Goal: Task Accomplishment & Management: Use online tool/utility

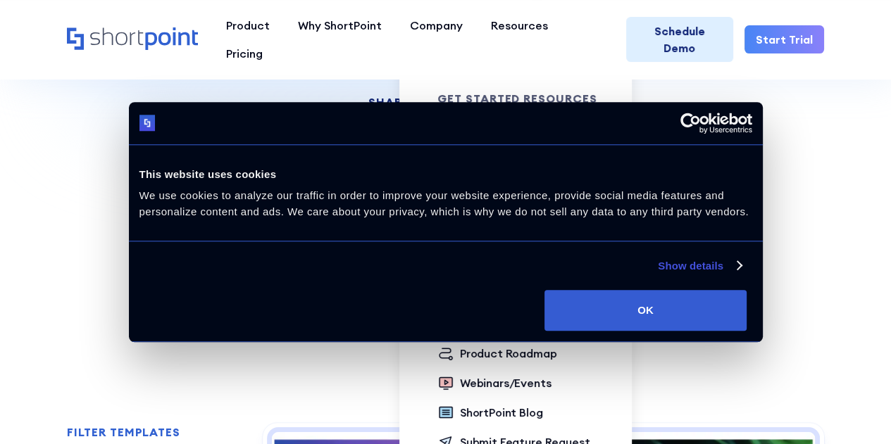
scroll to position [211, 0]
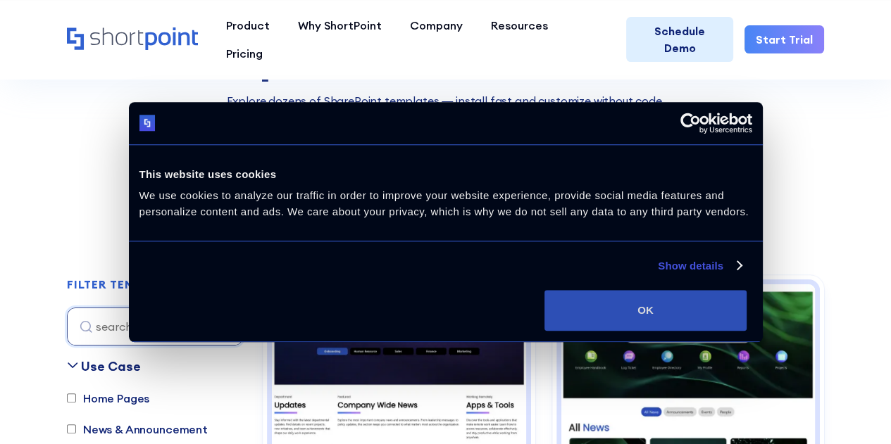
click at [746, 331] on button "OK" at bounding box center [645, 310] width 202 height 41
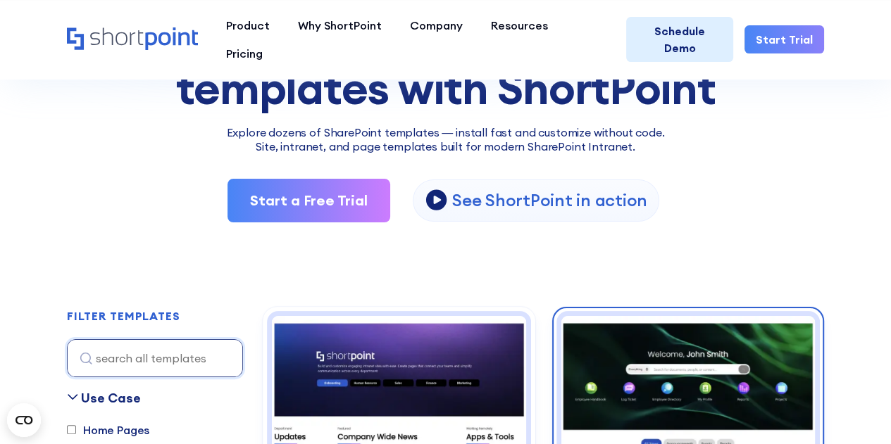
scroll to position [422, 0]
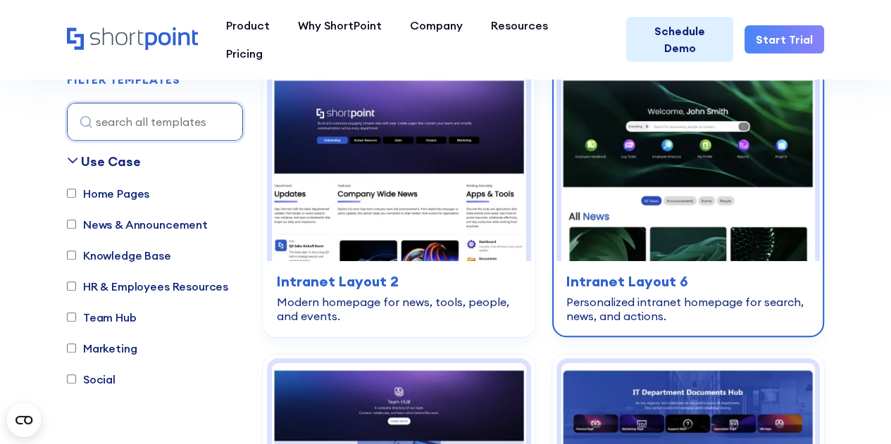
click at [701, 141] on img at bounding box center [688, 167] width 254 height 189
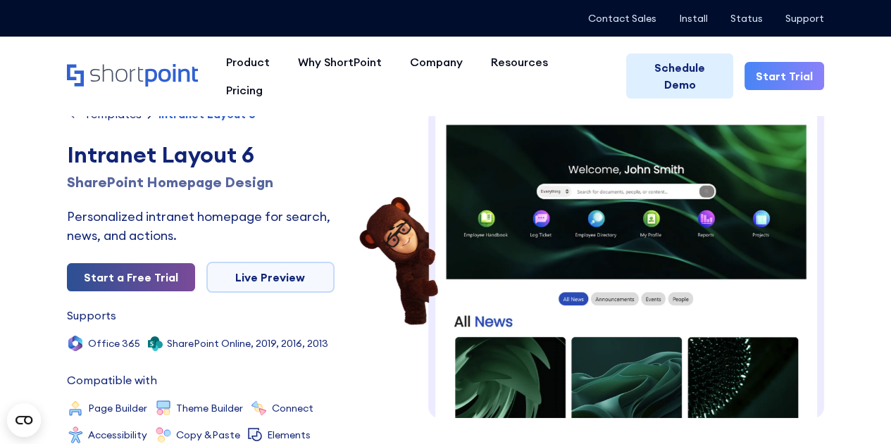
click at [144, 279] on link "Start a Free Trial" at bounding box center [131, 277] width 128 height 28
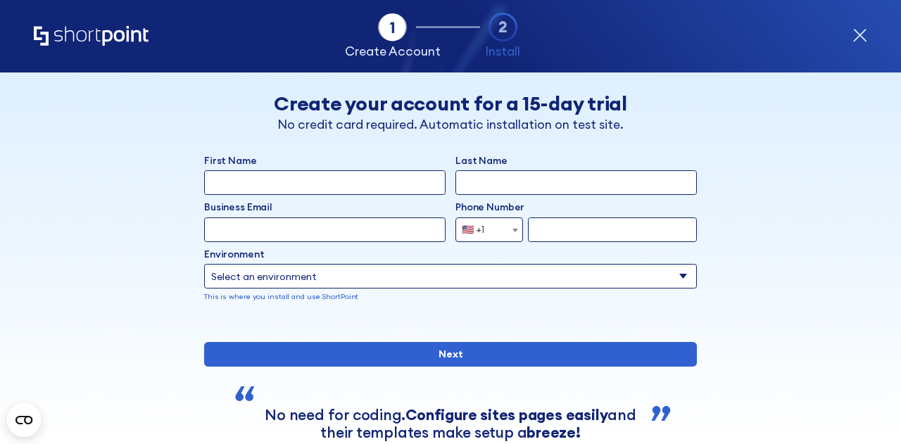
click at [359, 185] on input "First Name" at bounding box center [324, 182] width 241 height 25
type input "[PERSON_NAME]"
type input "Newell"
type input "gary_newell@outlook.com"
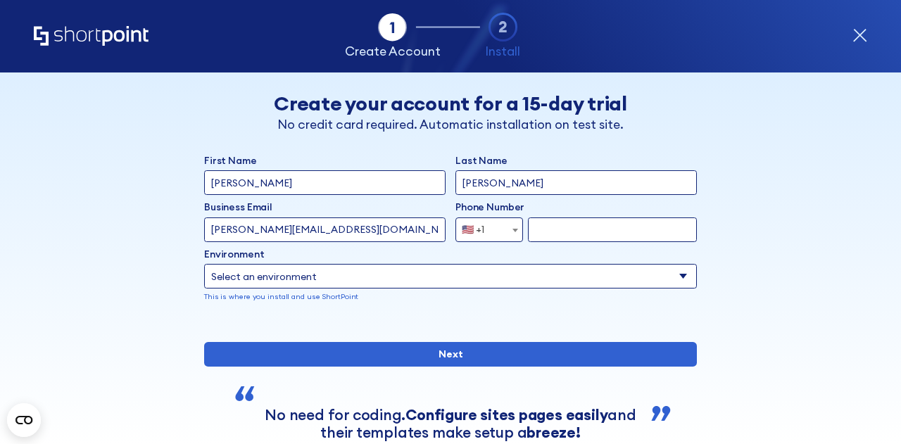
type input "7796491159"
drag, startPoint x: 226, startPoint y: 228, endPoint x: 513, endPoint y: 225, distance: 286.6
click at [513, 225] on div "Business Email Invalid Email Address gary_newell@outlook.com Phone Number Afgha…" at bounding box center [450, 221] width 493 height 42
type input "[PERSON_NAME][EMAIL_ADDRESS][PERSON_NAME][DOMAIN_NAME]"
click at [475, 223] on div "🇺🇸 +1" at bounding box center [473, 230] width 23 height 25
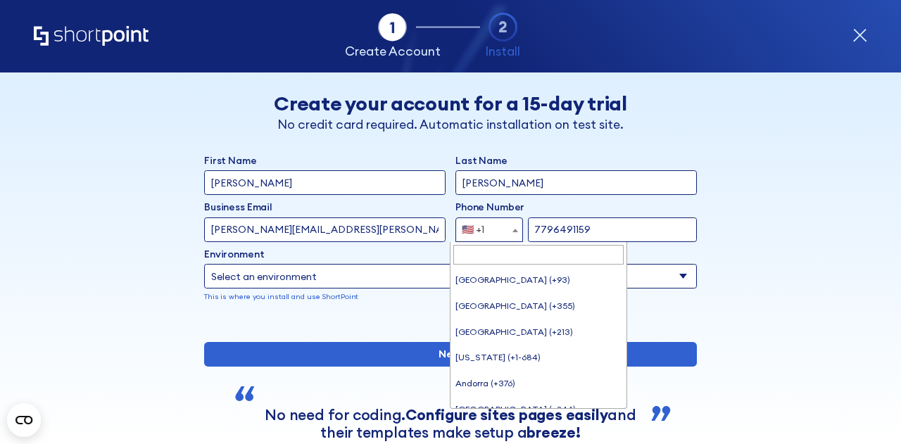
scroll to position [5735, 0]
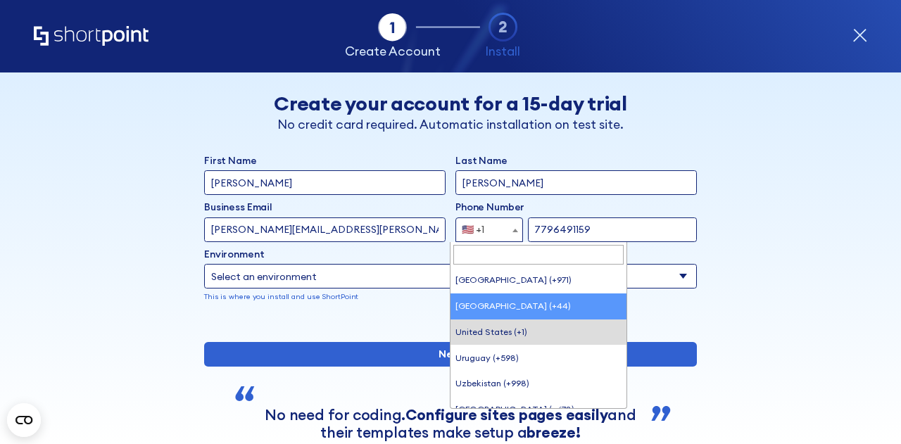
select select "+44"
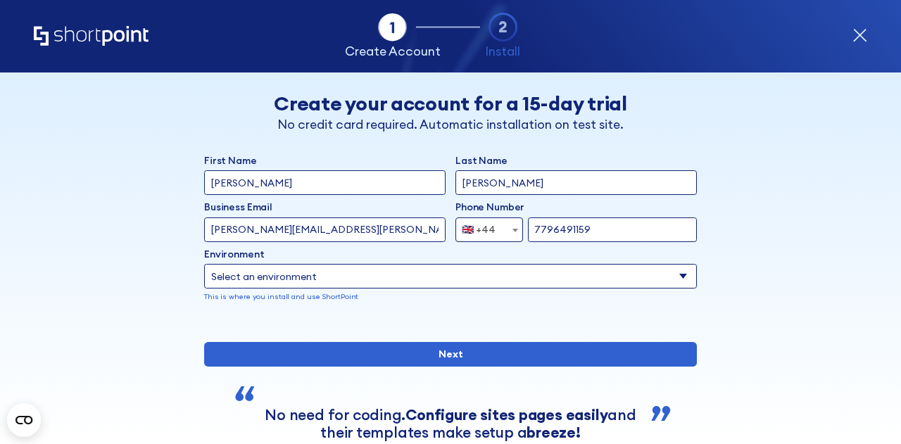
click at [546, 228] on input "7796491159" at bounding box center [612, 230] width 169 height 25
type input "7812975646"
click at [317, 278] on select "Select an environment Microsoft 365 SharePoint Online SharePoint Subscription E…" at bounding box center [450, 276] width 493 height 25
click at [490, 276] on select "Select an environment Microsoft 365 SharePoint Online SharePoint Subscription E…" at bounding box center [450, 276] width 493 height 25
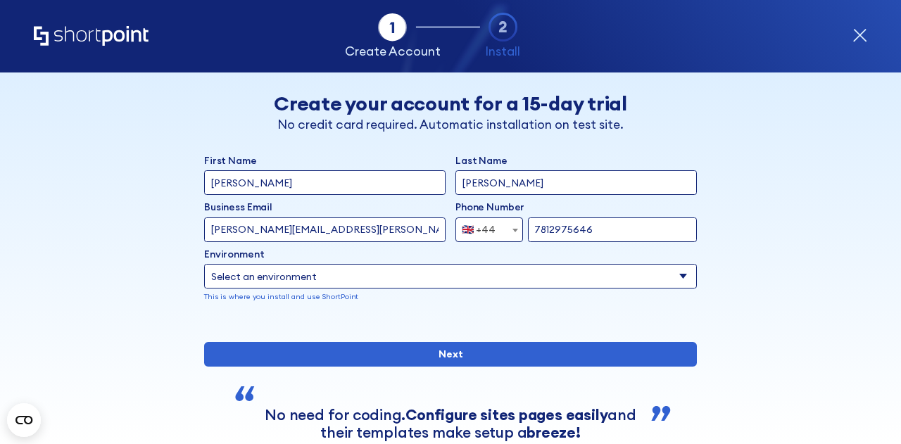
select select "SharePoint Online"
click at [204, 264] on select "Select an environment Microsoft 365 SharePoint Online SharePoint Subscription E…" at bounding box center [450, 276] width 493 height 25
click at [765, 261] on div "Back Back Create your account for a 15-day trial No credit card required. Autom…" at bounding box center [451, 284] width 754 height 422
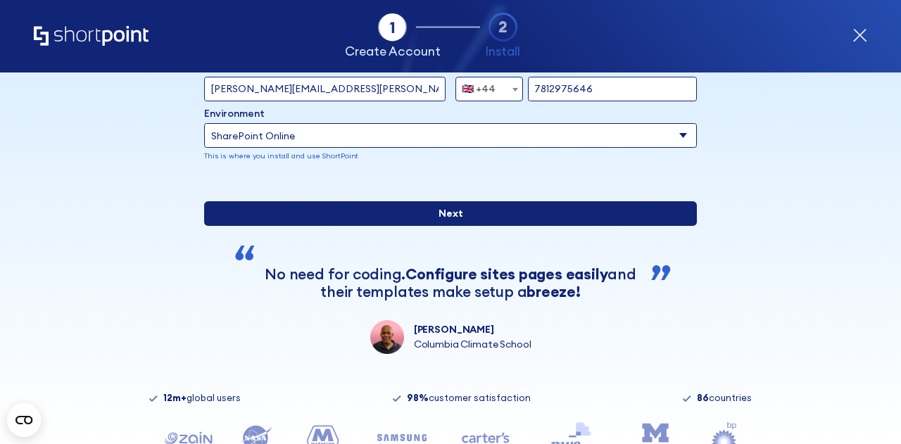
click at [510, 226] on input "Next" at bounding box center [450, 213] width 493 height 25
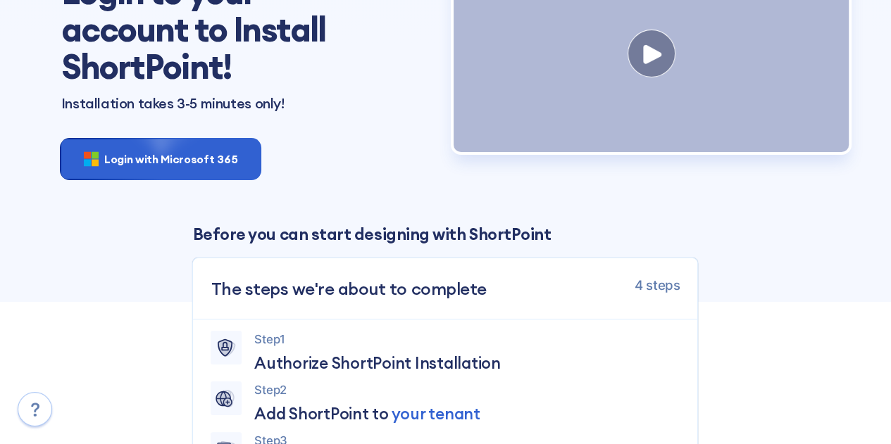
scroll to position [141, 0]
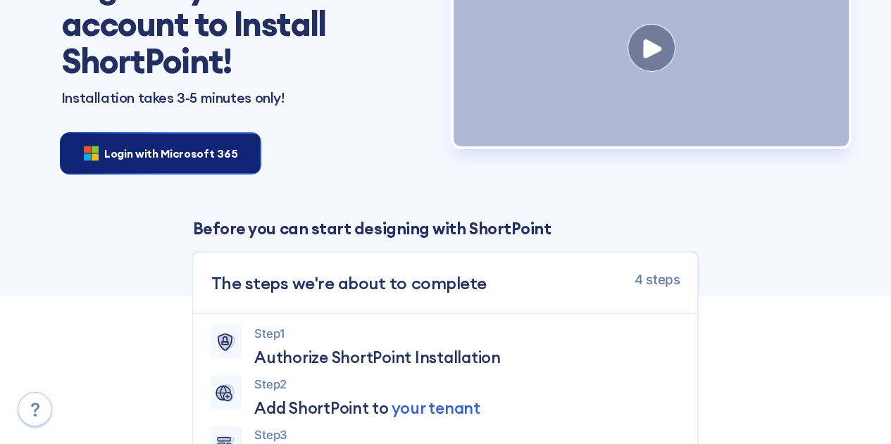
click at [156, 150] on span "Login with Microsoft 365" at bounding box center [170, 153] width 133 height 17
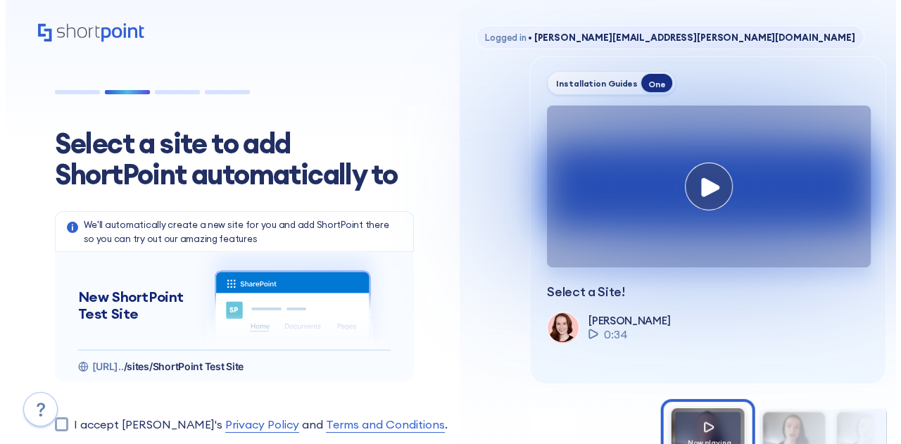
scroll to position [141, 0]
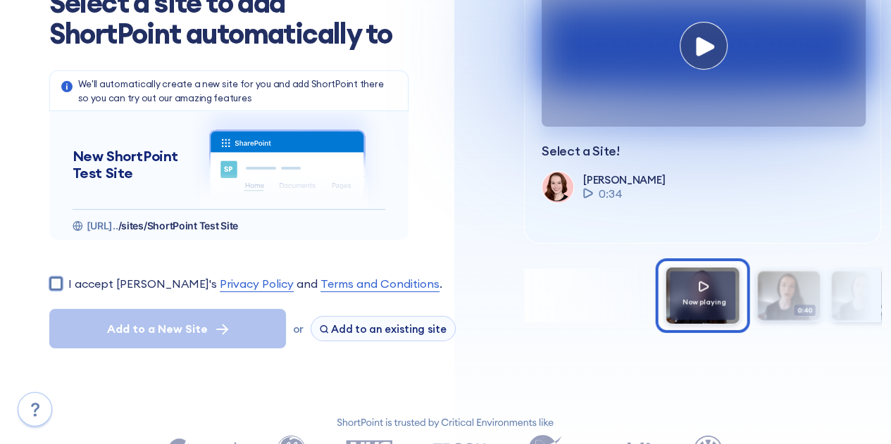
click at [55, 280] on input "I accept [PERSON_NAME]'s Privacy Policy and Terms and Conditions ." at bounding box center [55, 283] width 13 height 13
checkbox input "true"
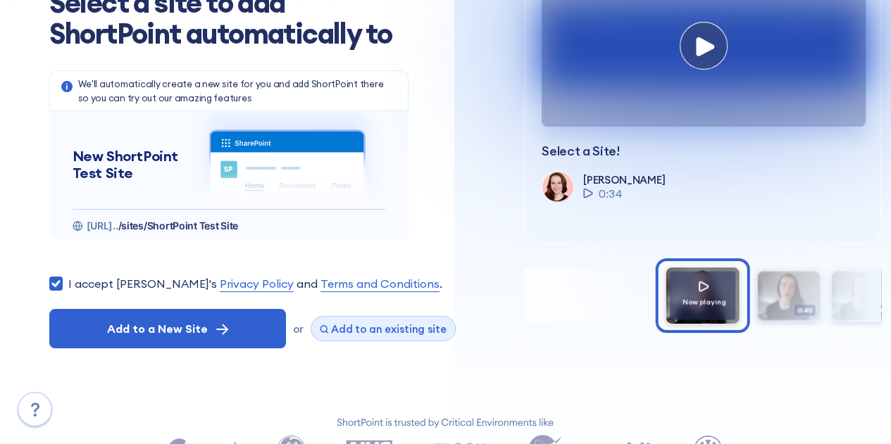
click at [356, 327] on span "Add to an existing site" at bounding box center [388, 328] width 115 height 13
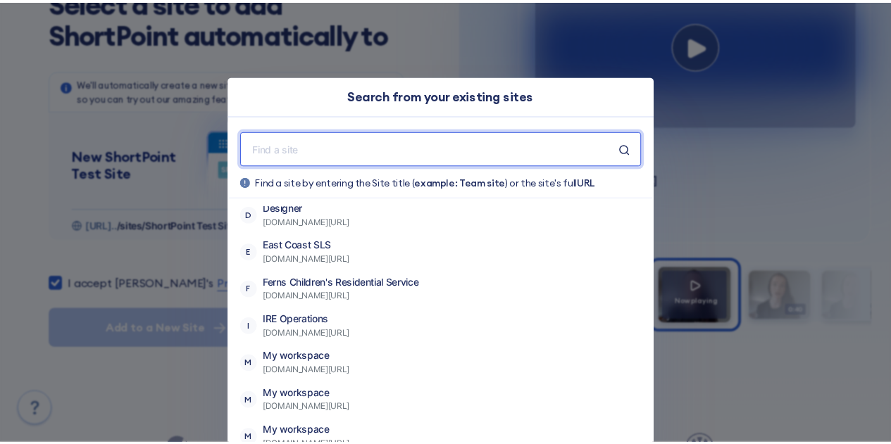
scroll to position [634, 0]
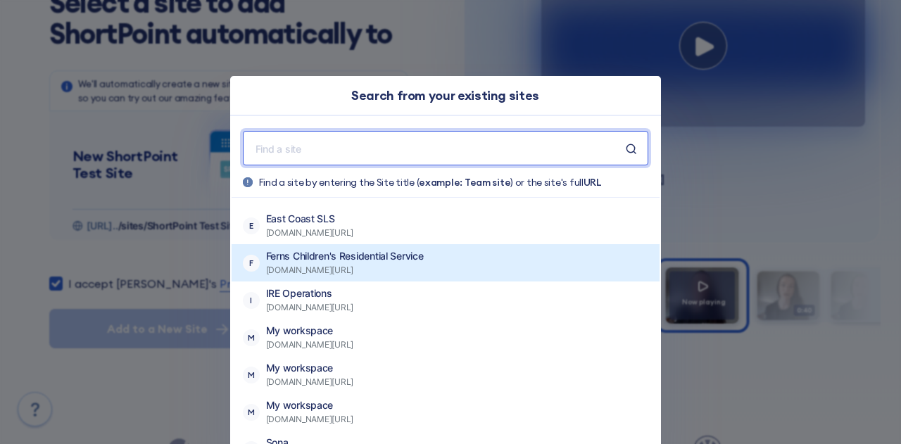
click at [395, 263] on p "Ferns Children's Residential Service" at bounding box center [345, 256] width 158 height 14
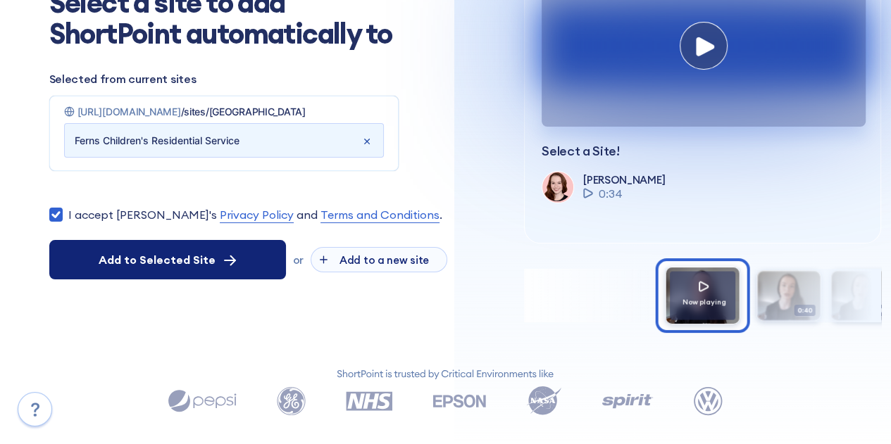
click at [184, 257] on span "Add to Selected Site" at bounding box center [157, 259] width 117 height 17
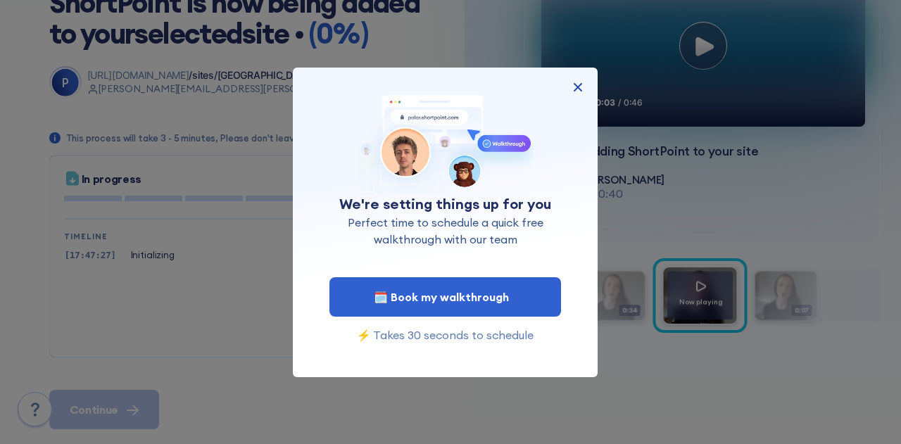
click at [577, 84] on img at bounding box center [578, 87] width 17 height 17
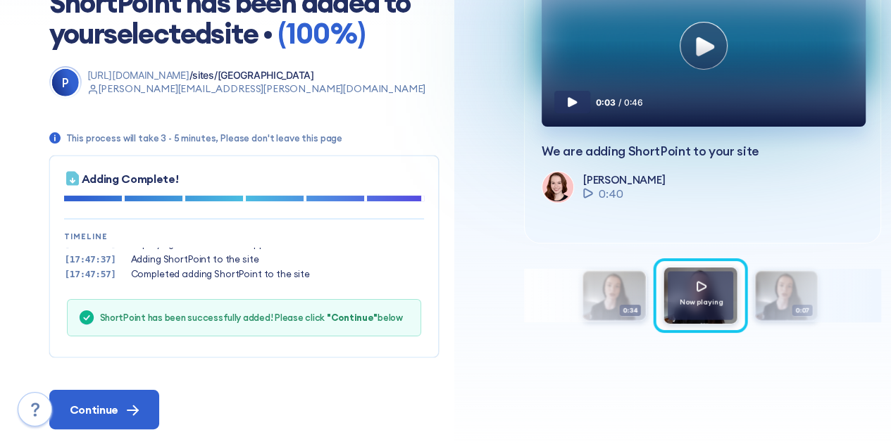
scroll to position [42, 0]
click at [106, 417] on span "Continue" at bounding box center [94, 409] width 49 height 17
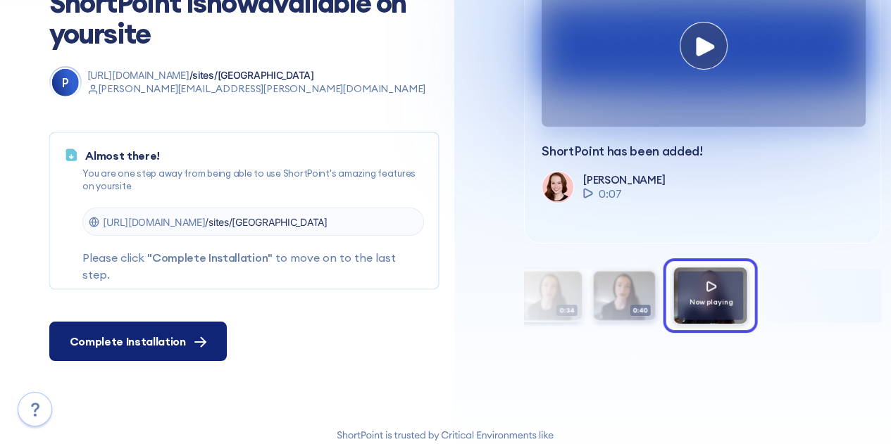
click at [146, 337] on span "Complete Installation" at bounding box center [128, 341] width 116 height 17
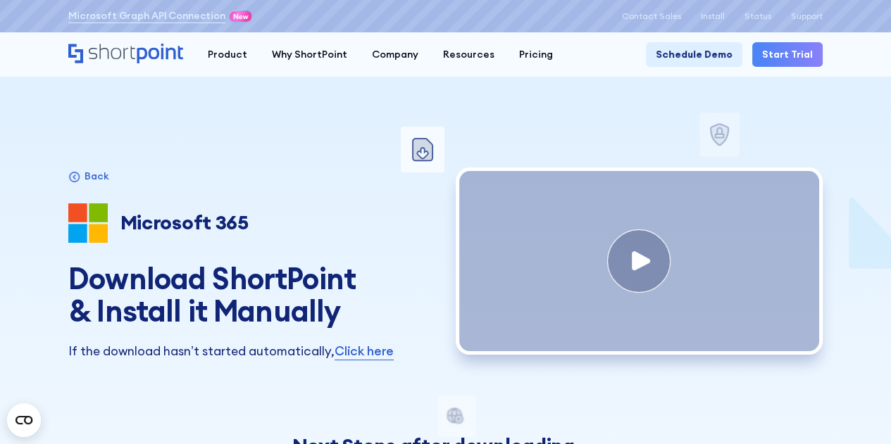
click at [134, 47] on icon "Home" at bounding box center [125, 54] width 115 height 20
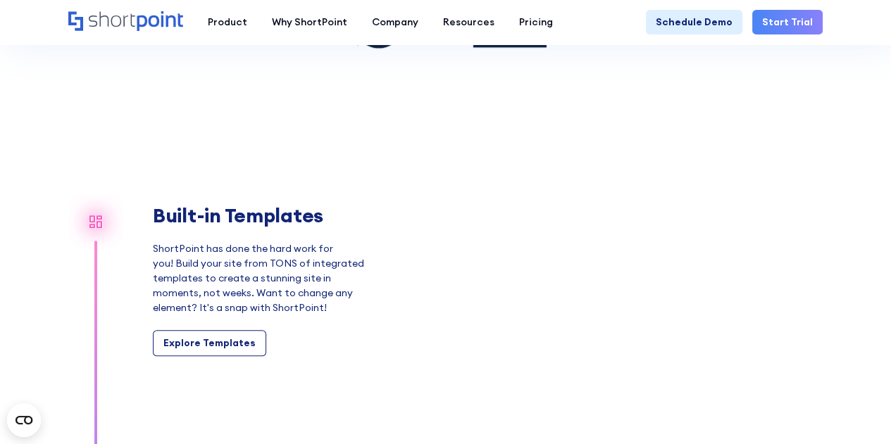
scroll to position [1126, 0]
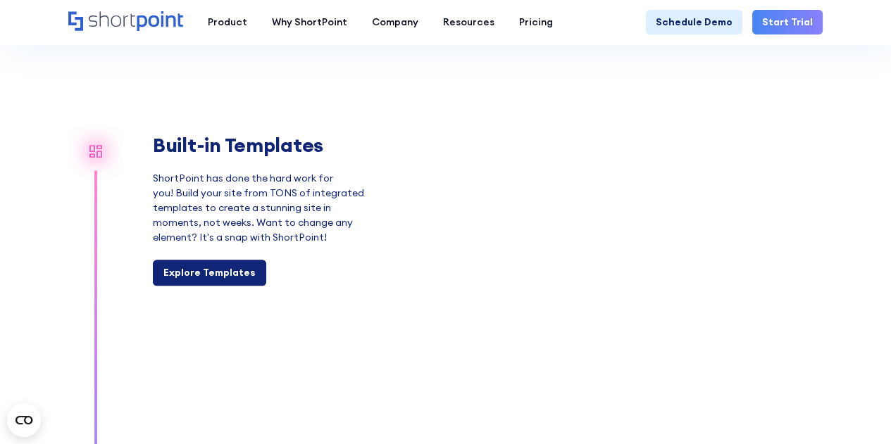
click at [189, 275] on div "Explore Templates" at bounding box center [209, 272] width 92 height 15
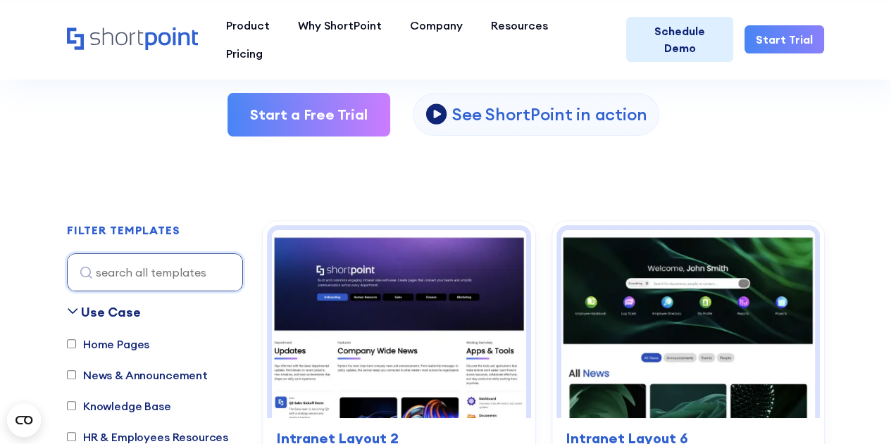
scroll to position [352, 0]
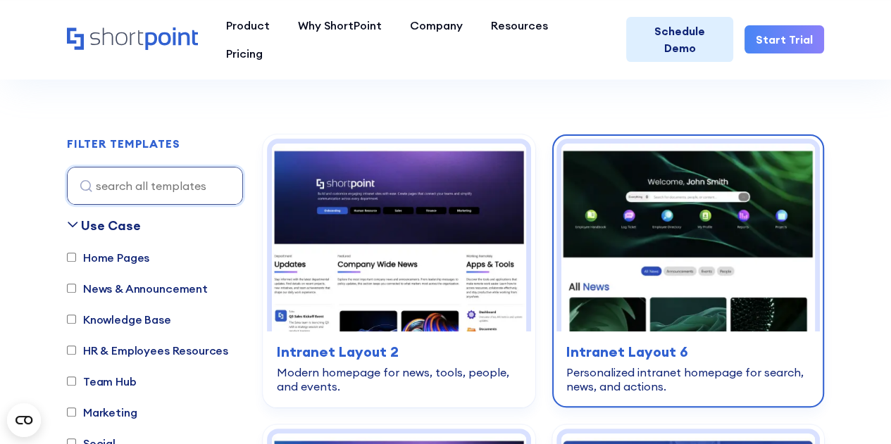
click at [748, 194] on img at bounding box center [688, 238] width 254 height 189
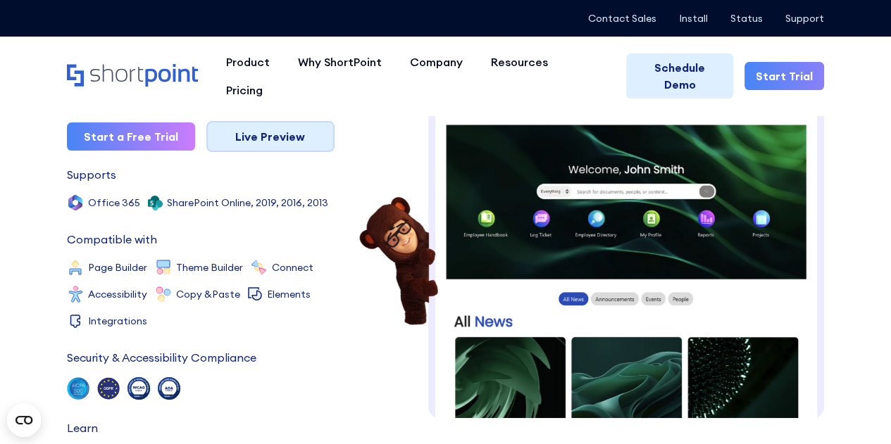
click at [284, 140] on link "Live Preview" at bounding box center [270, 136] width 128 height 31
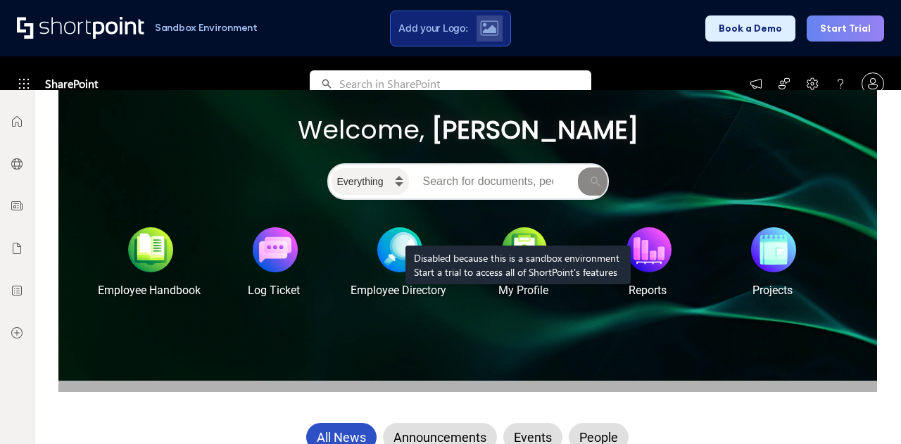
scroll to position [85, 0]
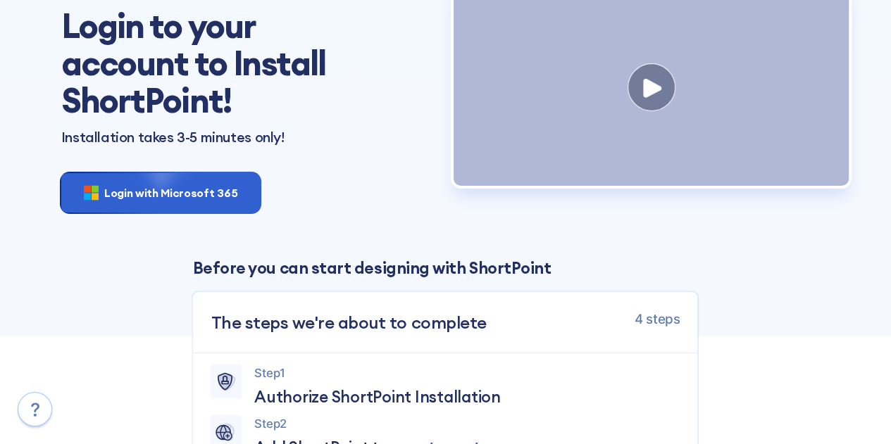
scroll to position [141, 0]
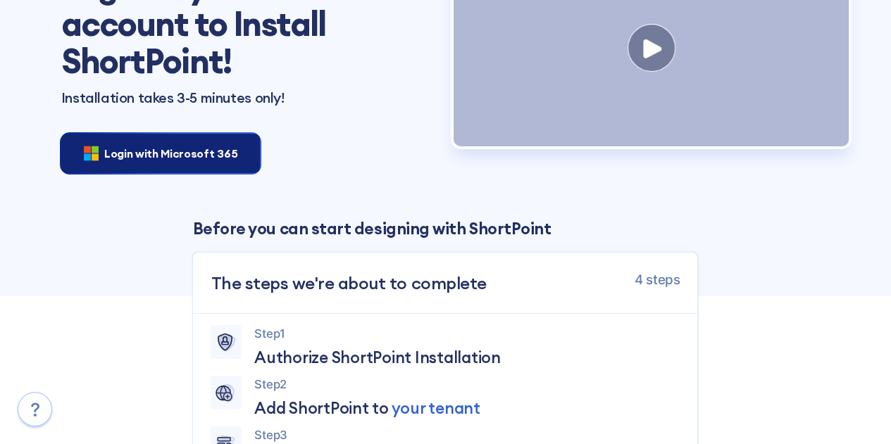
click at [187, 165] on div "Login with Microsoft 365" at bounding box center [160, 153] width 199 height 39
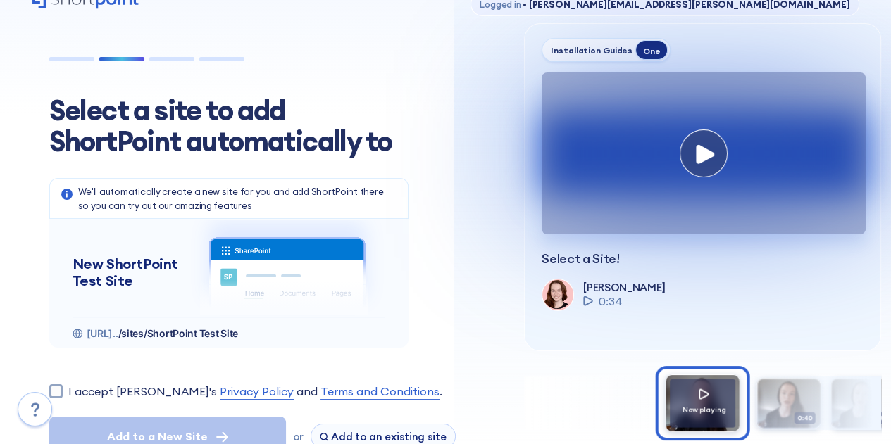
scroll to position [282, 0]
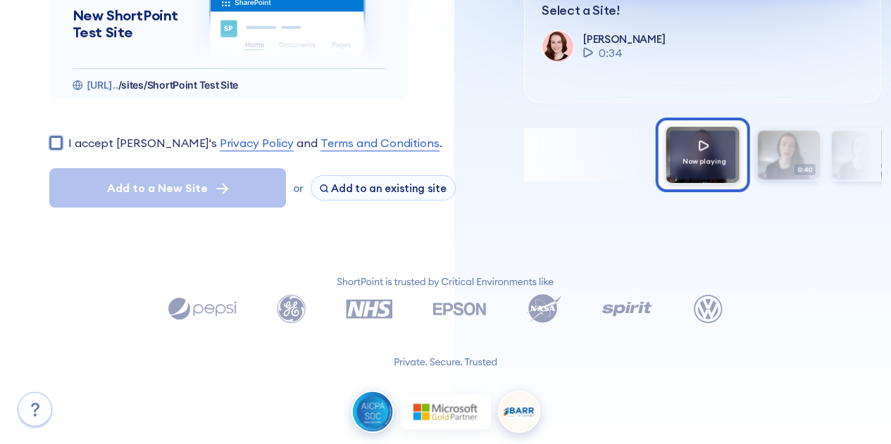
click at [56, 139] on input "I accept ShortPoint's Privacy Policy and Terms and Conditions ." at bounding box center [55, 142] width 13 height 13
checkbox input "true"
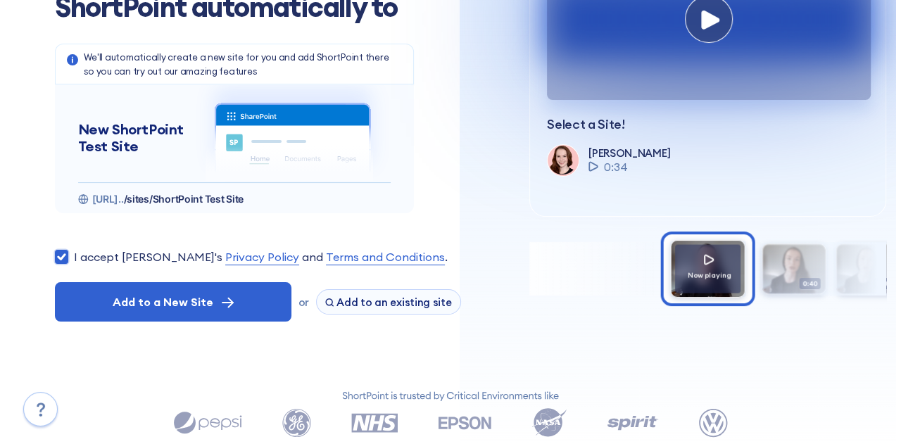
scroll to position [211, 0]
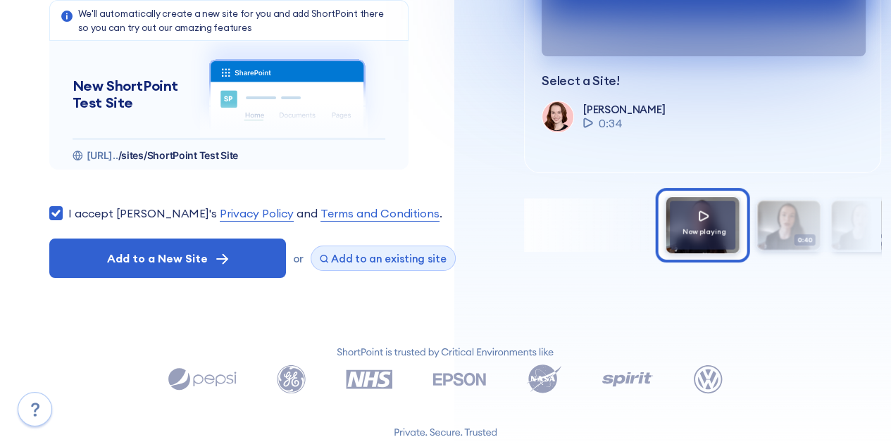
click at [361, 256] on span "Add to an existing site" at bounding box center [388, 258] width 115 height 13
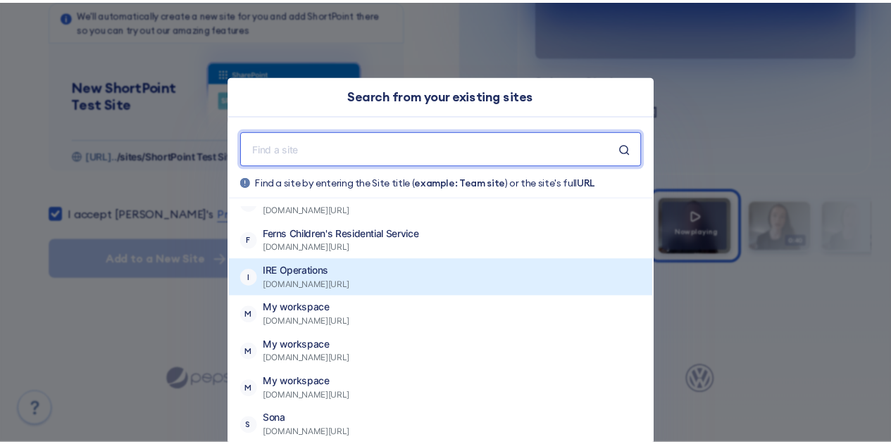
scroll to position [765, 0]
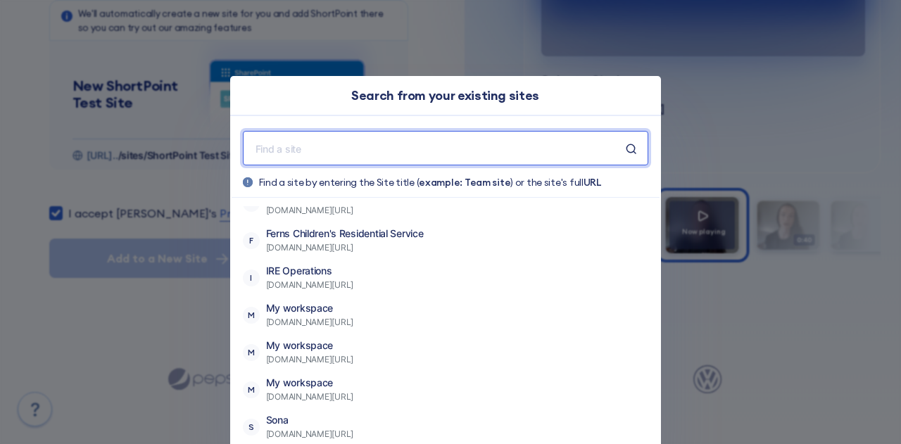
click at [320, 149] on input "text" at bounding box center [440, 148] width 372 height 18
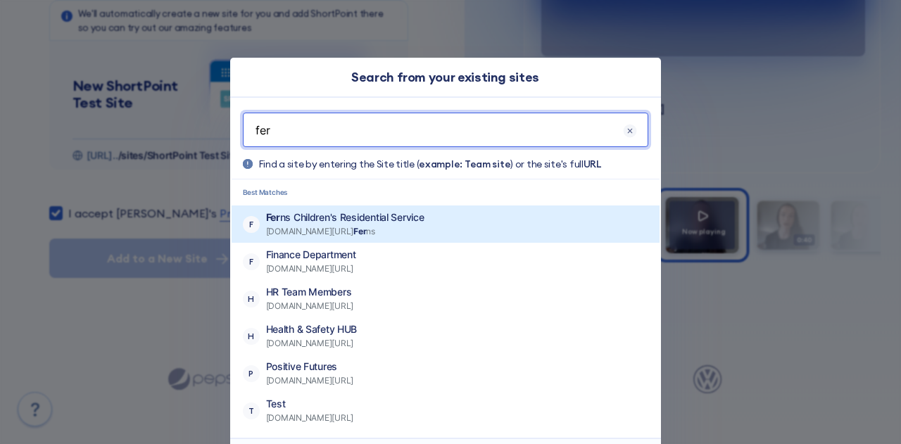
type input "fer"
click at [322, 228] on span "positivefutures564.sharepoint.com/sites/ Fer ns" at bounding box center [345, 232] width 158 height 14
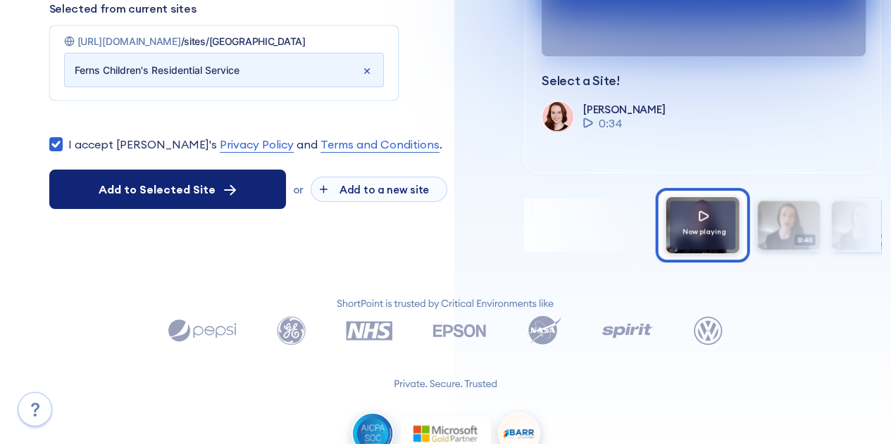
click at [175, 191] on span "Add to Selected Site" at bounding box center [157, 189] width 117 height 17
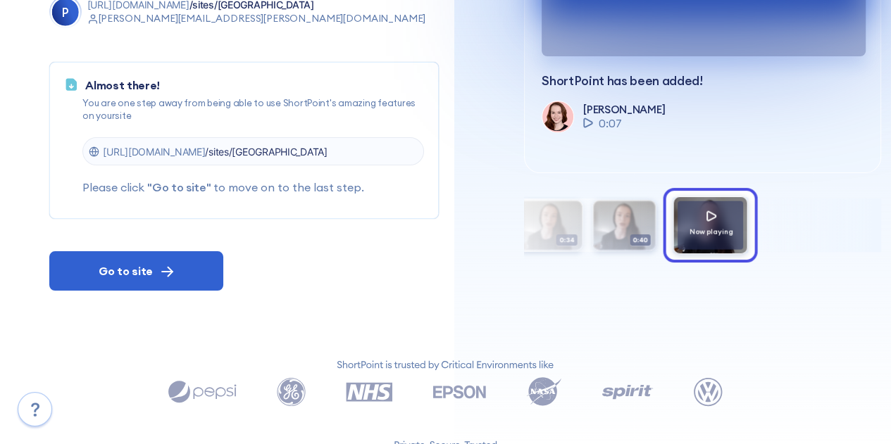
click at [303, 151] on span "/sites/Ferns" at bounding box center [266, 152] width 122 height 12
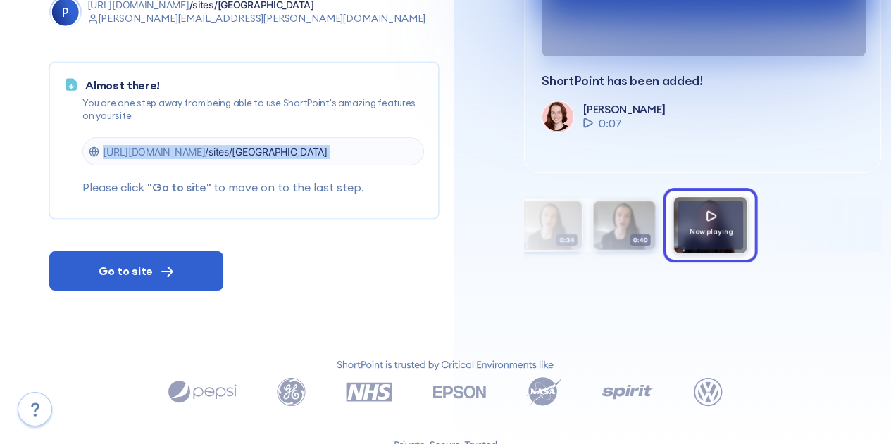
click at [303, 151] on span "/sites/Ferns" at bounding box center [266, 152] width 122 height 12
copy p "https://positivefutures564.sharepoint.com /sites/Ferns"
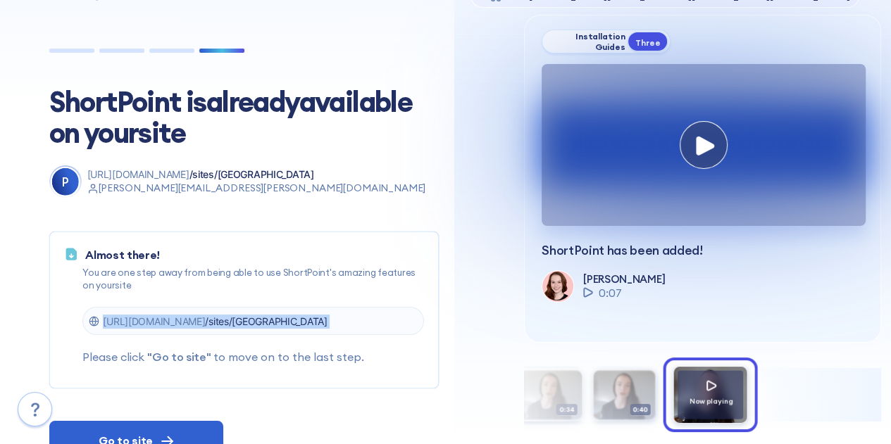
scroll to position [356, 0]
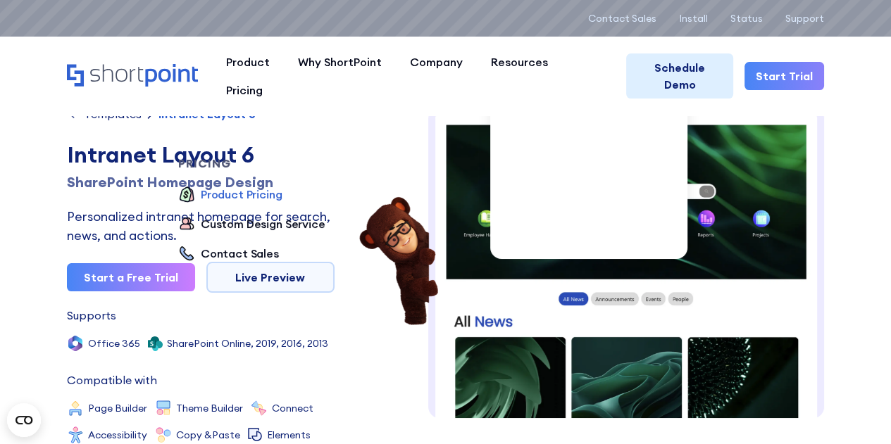
click at [282, 186] on div "Product Pricing" at bounding box center [242, 194] width 82 height 17
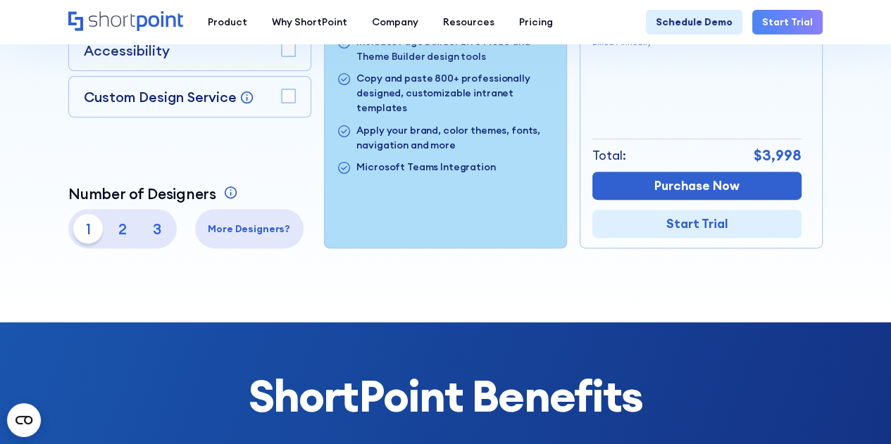
scroll to position [422, 0]
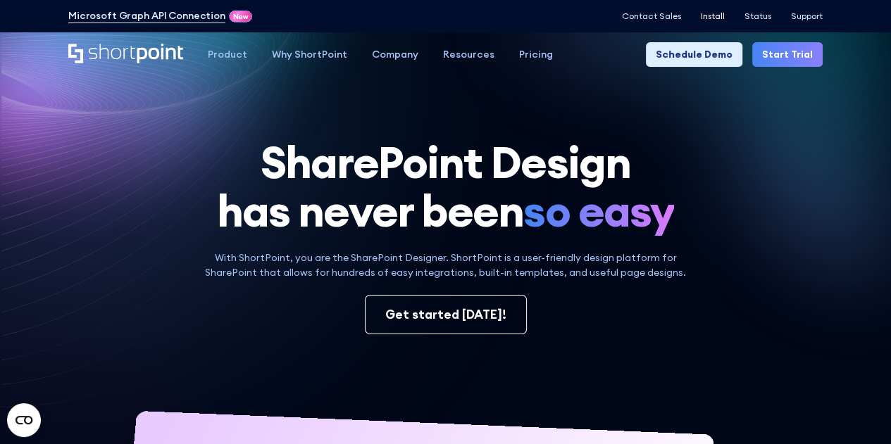
click at [712, 18] on p "Install" at bounding box center [713, 16] width 24 height 10
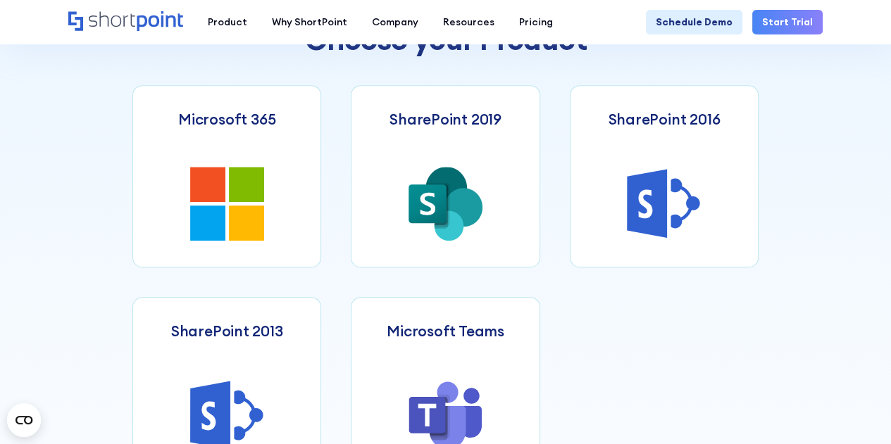
scroll to position [563, 0]
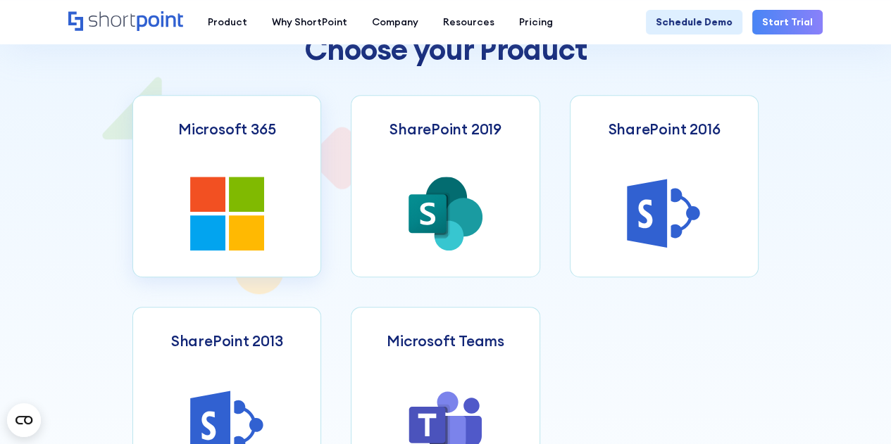
click at [225, 174] on link "Microsoft 365" at bounding box center [226, 186] width 189 height 182
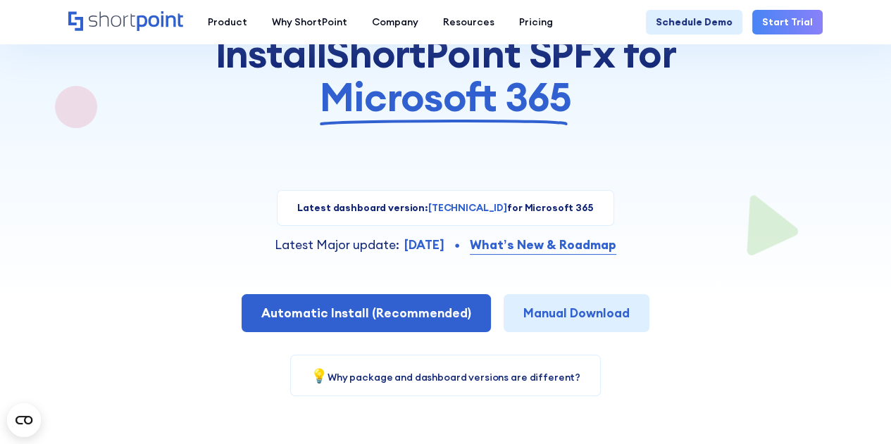
scroll to position [211, 0]
